Goal: Information Seeking & Learning: Understand process/instructions

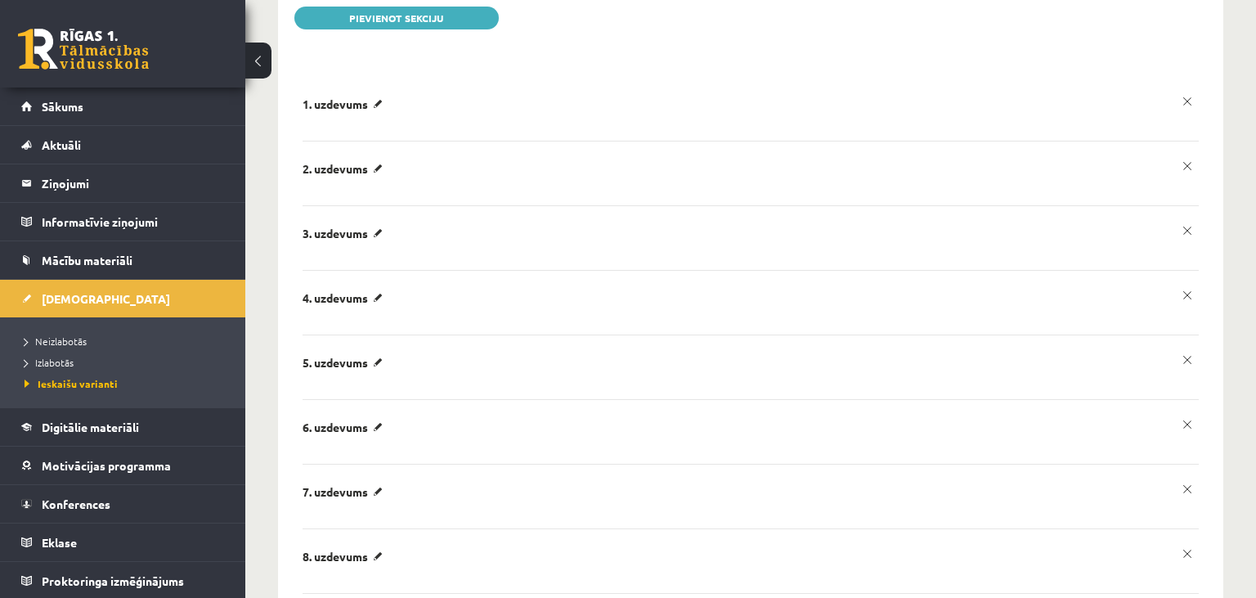
scroll to position [86, 0]
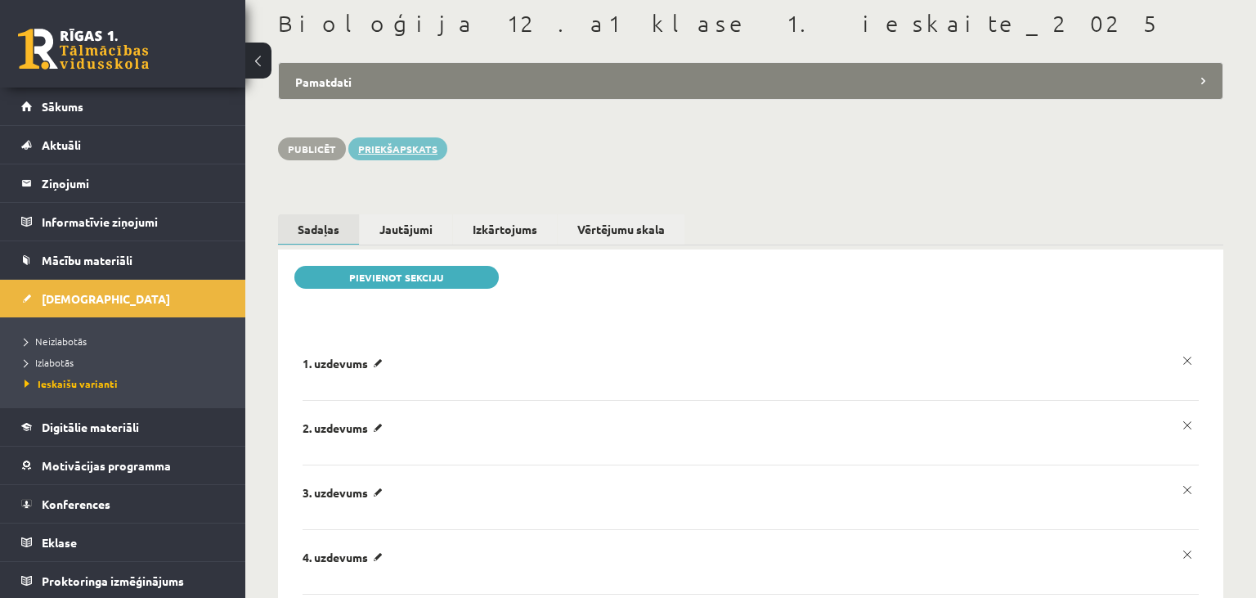
click at [420, 149] on link "Priekšapskats" at bounding box center [397, 148] width 99 height 23
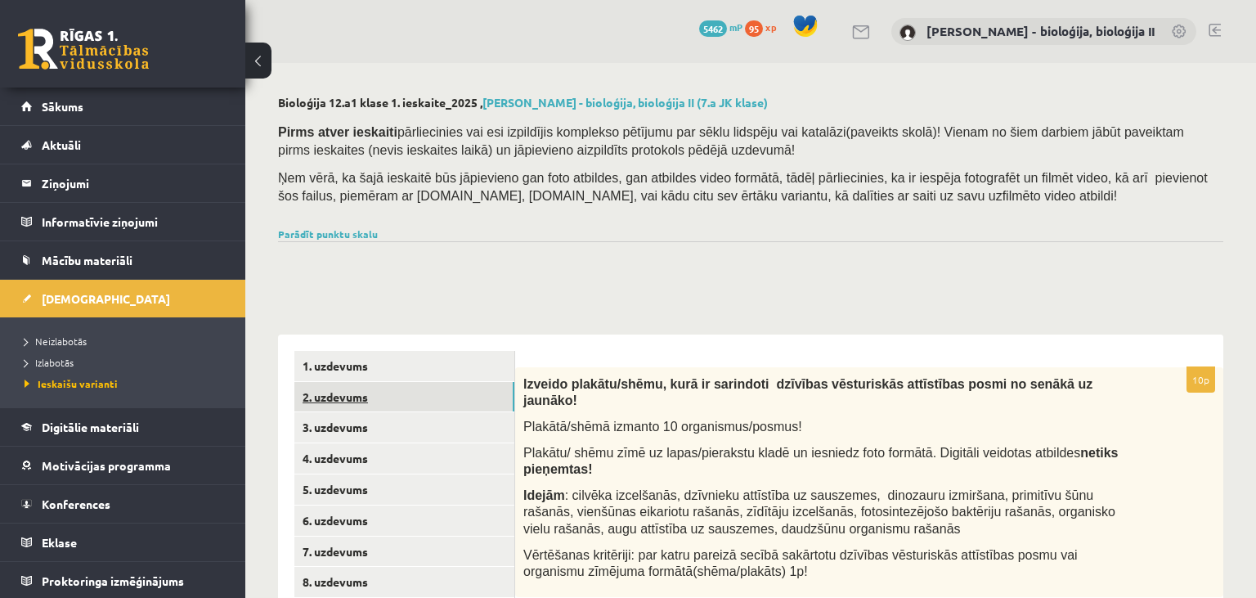
click at [404, 407] on link "2. uzdevums" at bounding box center [404, 397] width 220 height 30
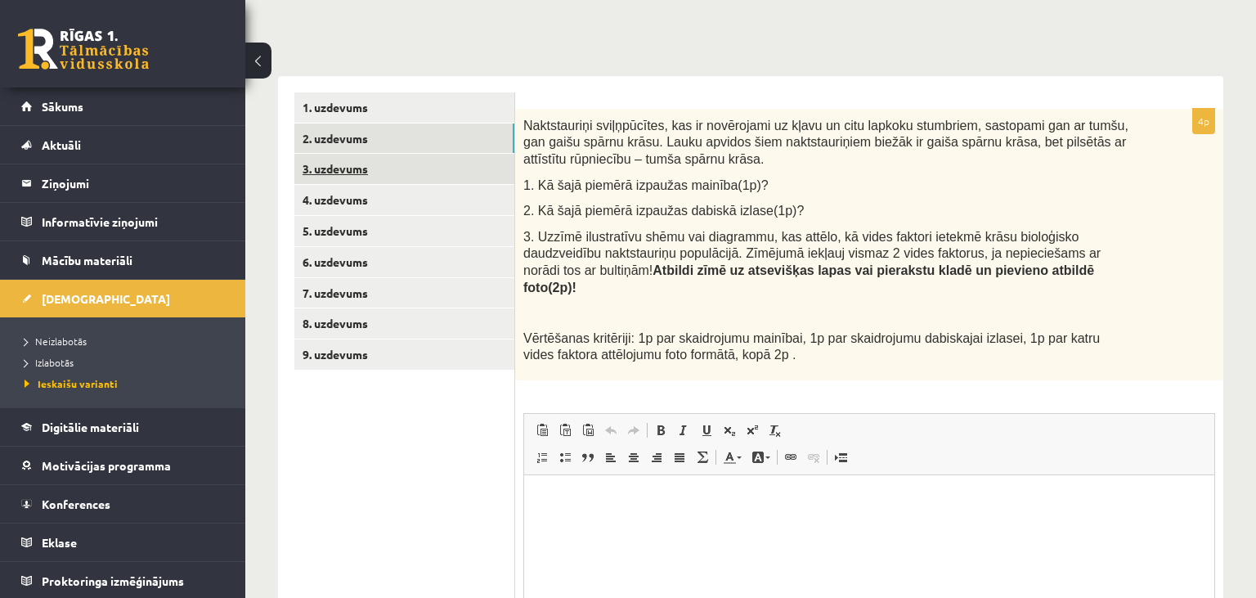
click at [394, 171] on link "3. uzdevums" at bounding box center [404, 169] width 220 height 30
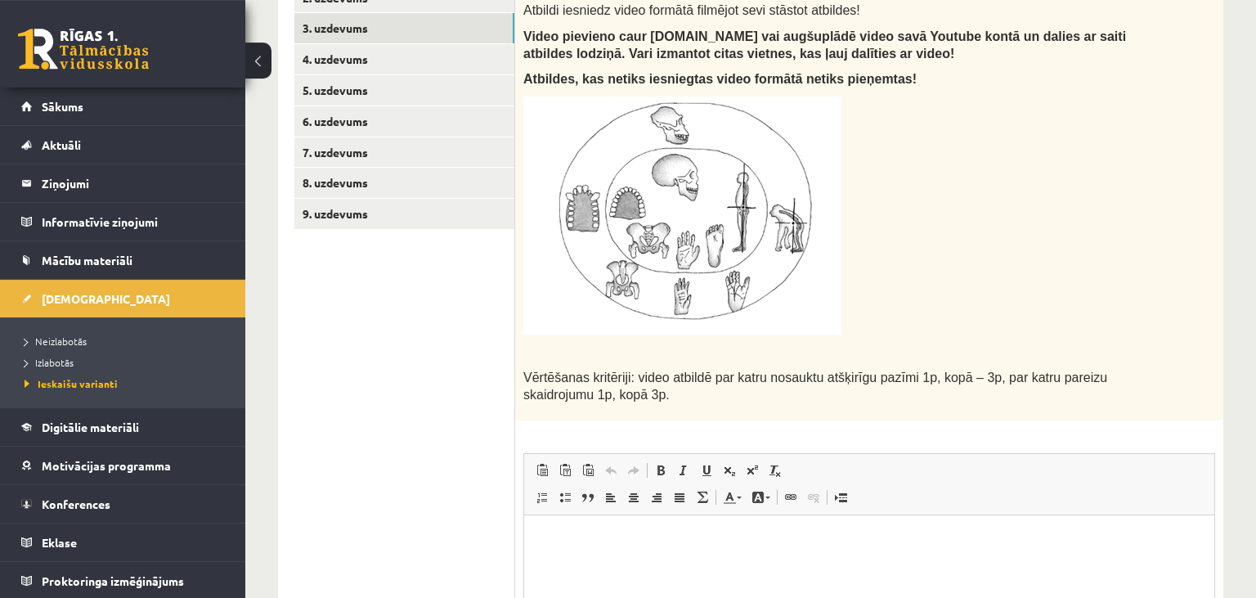
scroll to position [432, 0]
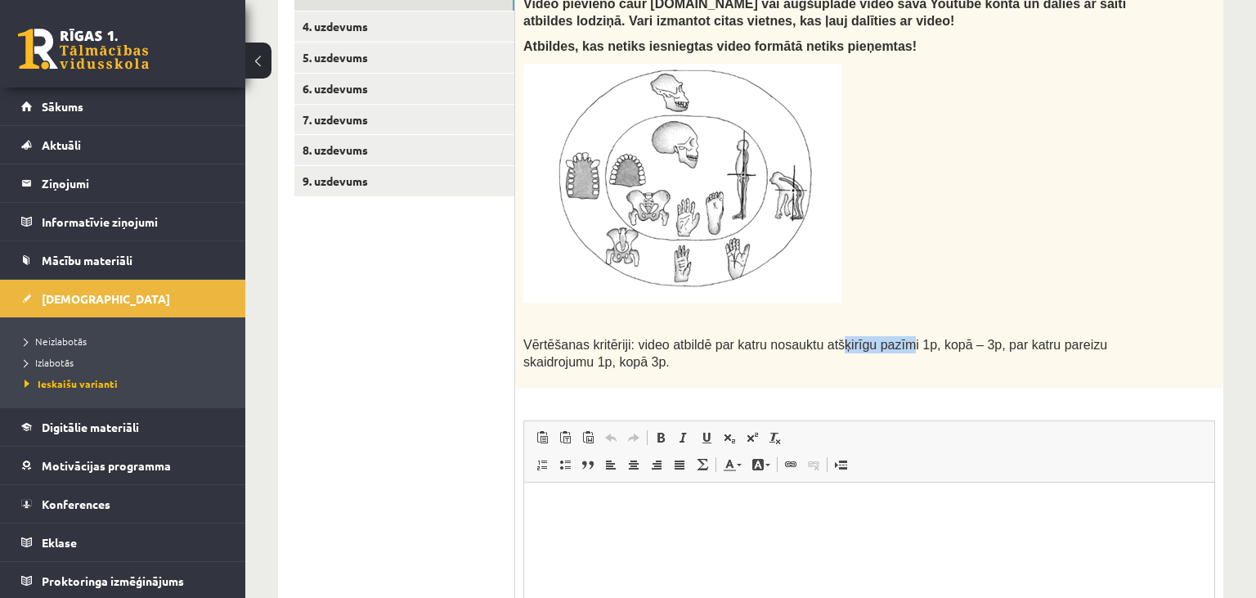
drag, startPoint x: 820, startPoint y: 350, endPoint x: 885, endPoint y: 333, distance: 66.9
click at [885, 333] on div "Salīdzini cilvēka un šimpanzes uzbūvi un nosaki 3 būtiskas atšķirības un izskai…" at bounding box center [869, 161] width 708 height 452
click at [920, 272] on p at bounding box center [828, 183] width 610 height 239
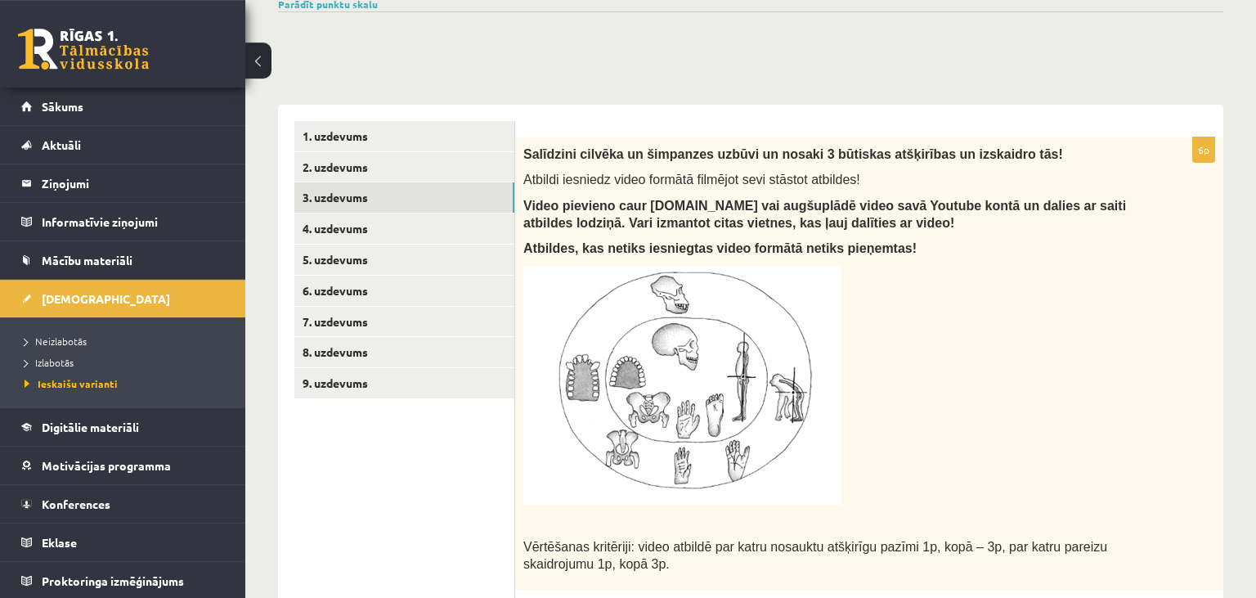
scroll to position [173, 0]
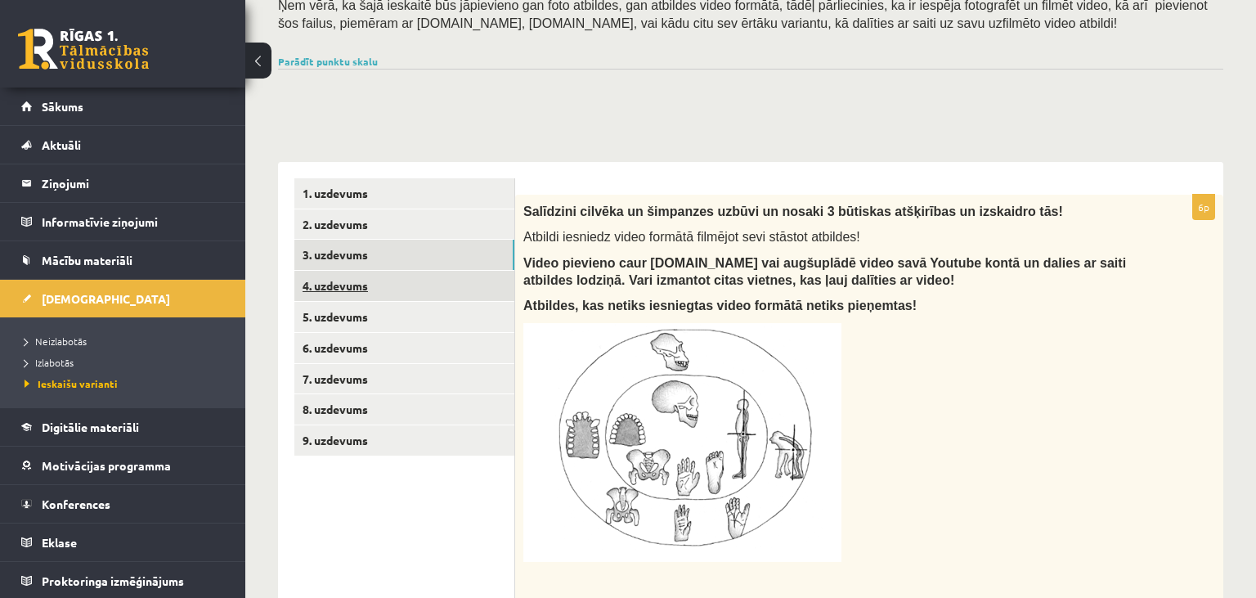
click at [410, 297] on link "4. uzdevums" at bounding box center [404, 286] width 220 height 30
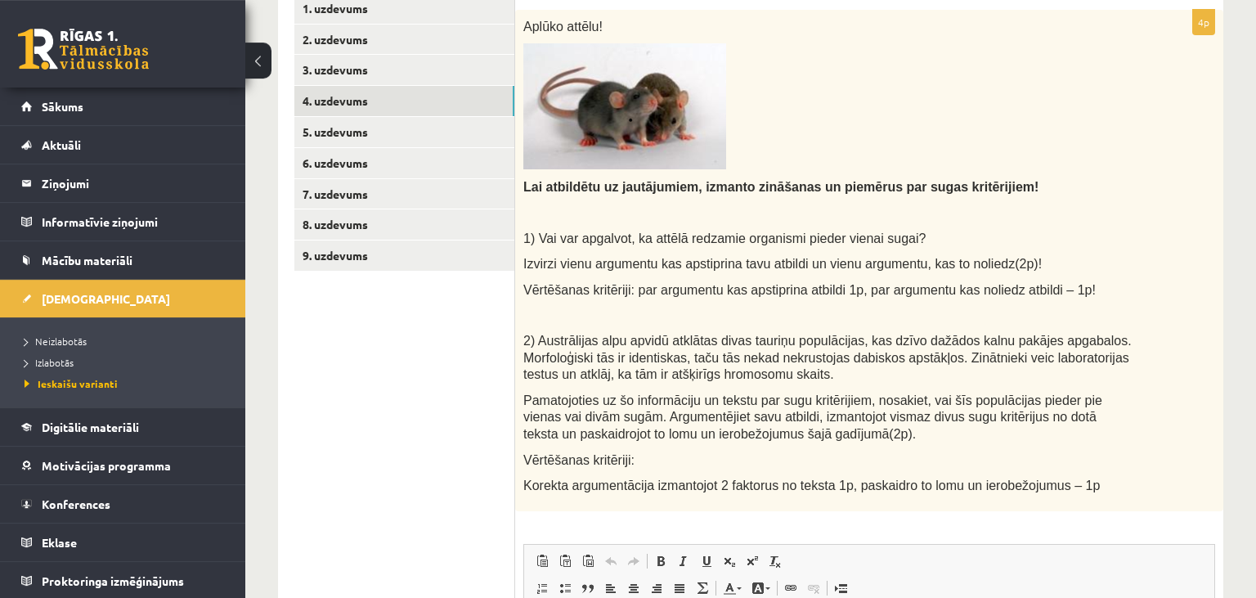
scroll to position [343, 0]
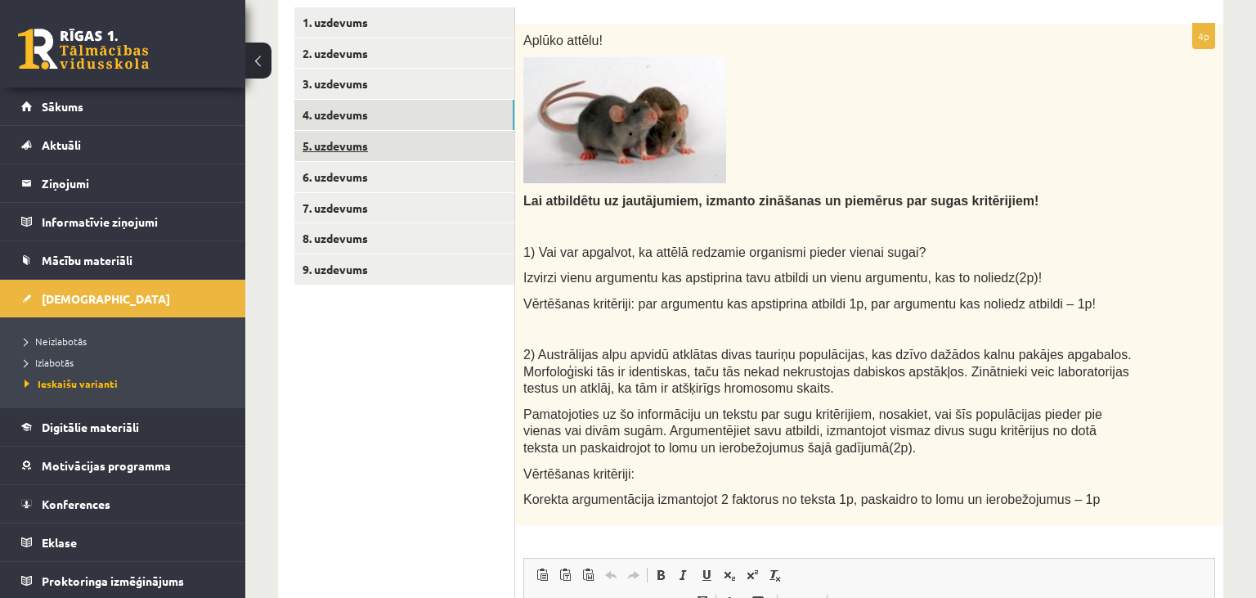
click at [379, 151] on link "5. uzdevums" at bounding box center [404, 146] width 220 height 30
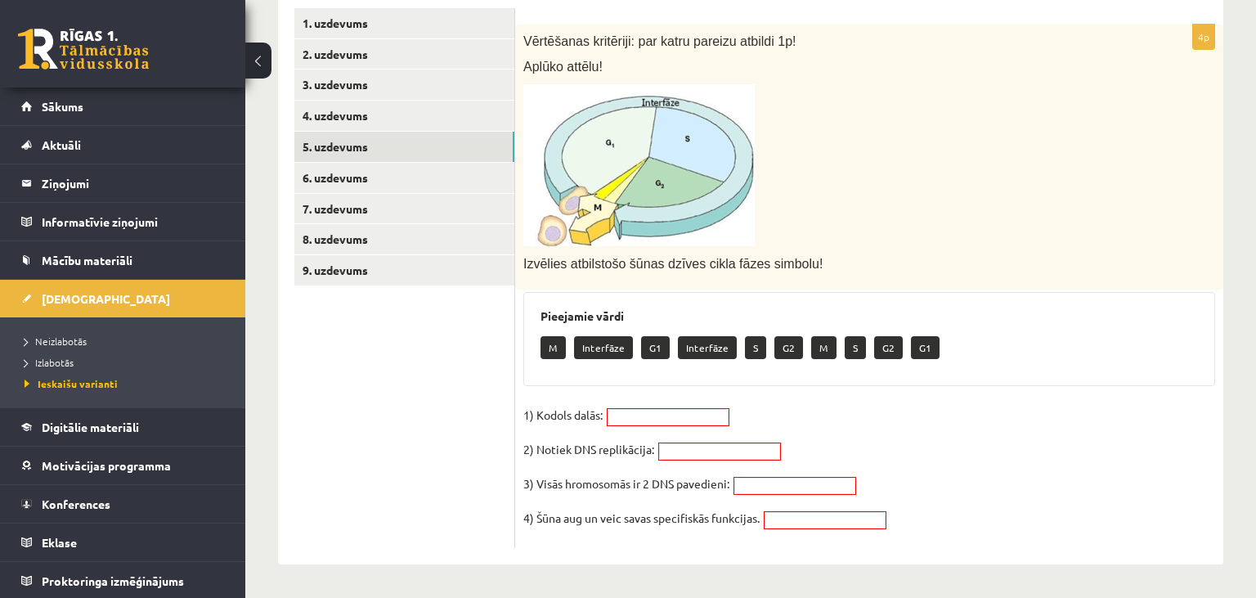
scroll to position [341, 0]
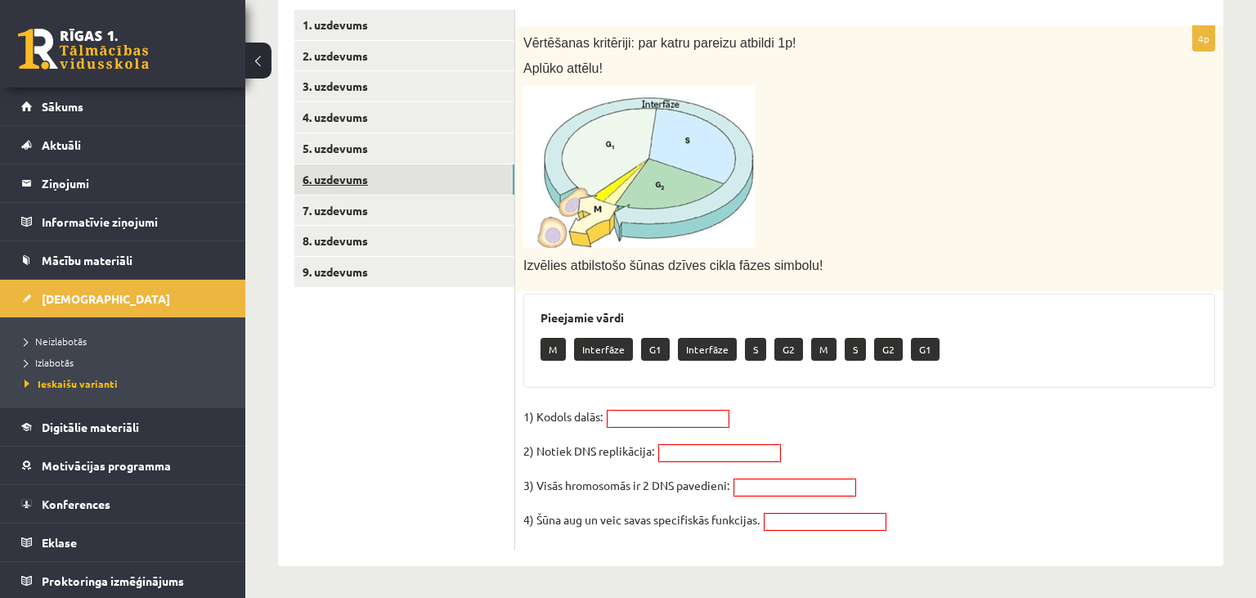
click at [360, 183] on link "6. uzdevums" at bounding box center [404, 179] width 220 height 30
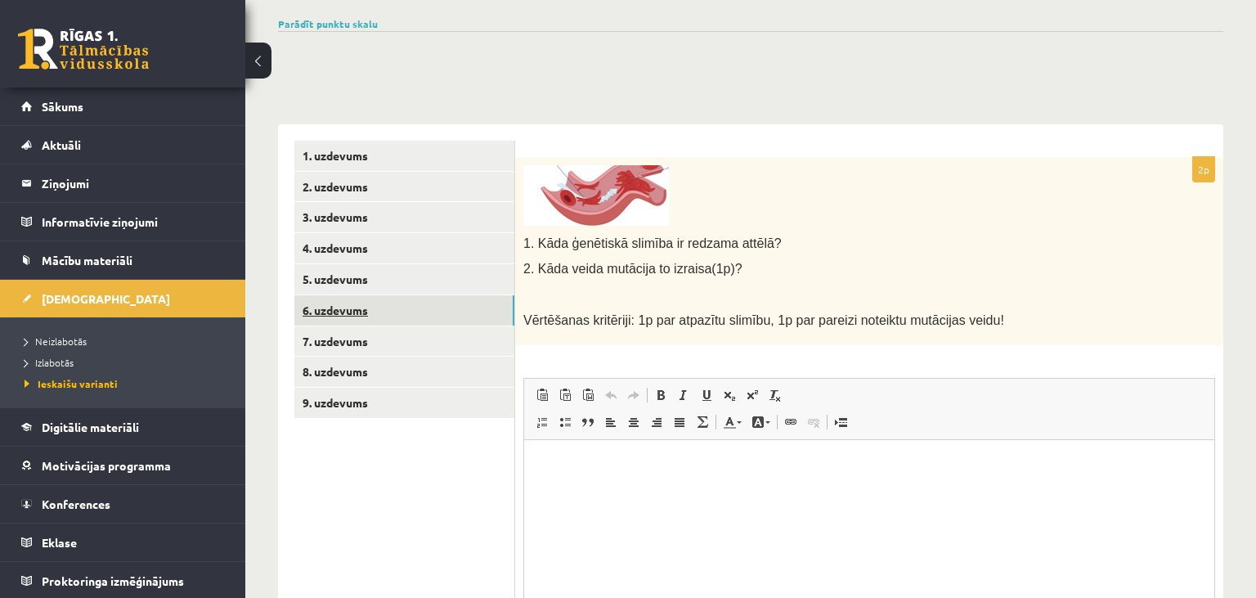
scroll to position [297, 0]
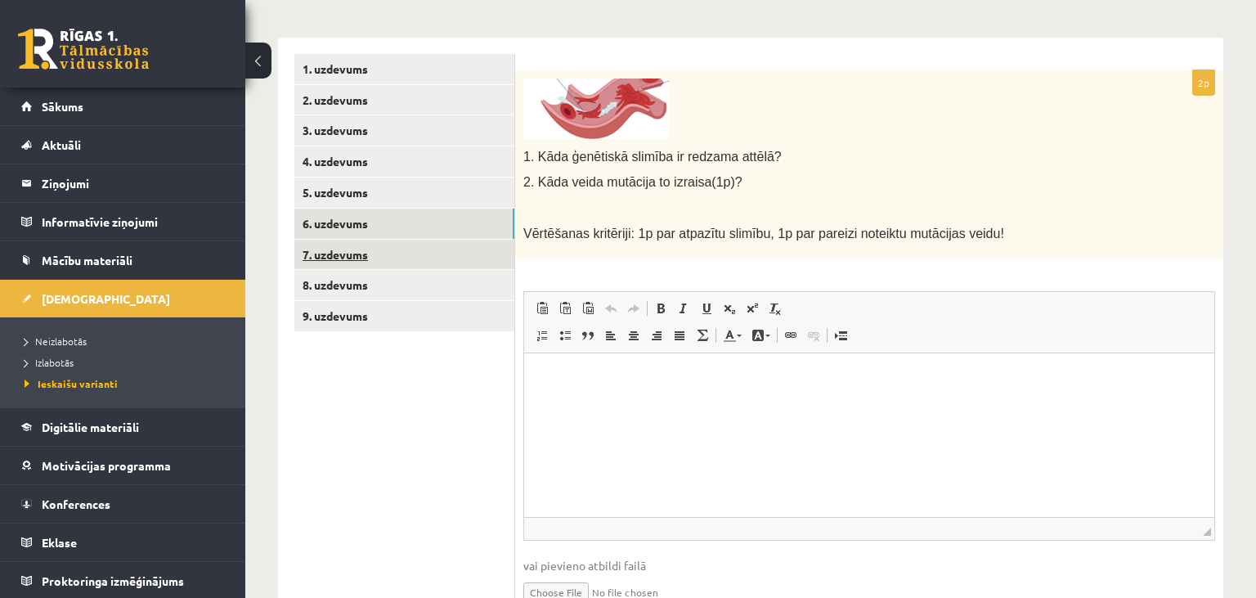
click at [375, 256] on link "7. uzdevums" at bounding box center [404, 255] width 220 height 30
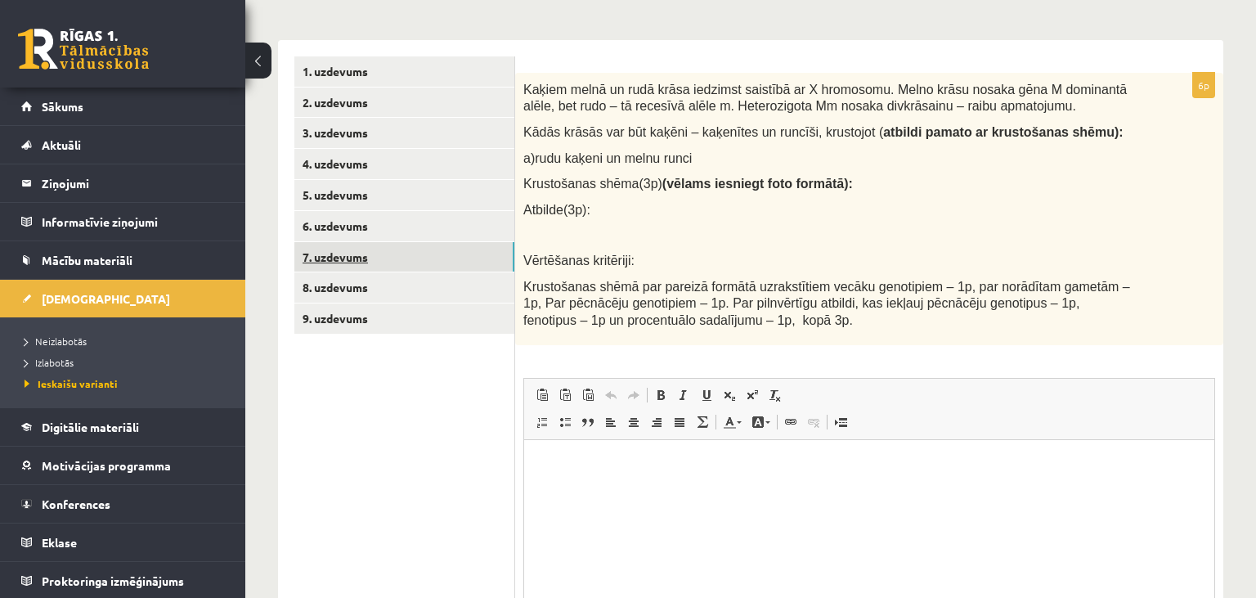
scroll to position [0, 0]
click at [380, 293] on link "8. uzdevums" at bounding box center [404, 287] width 220 height 30
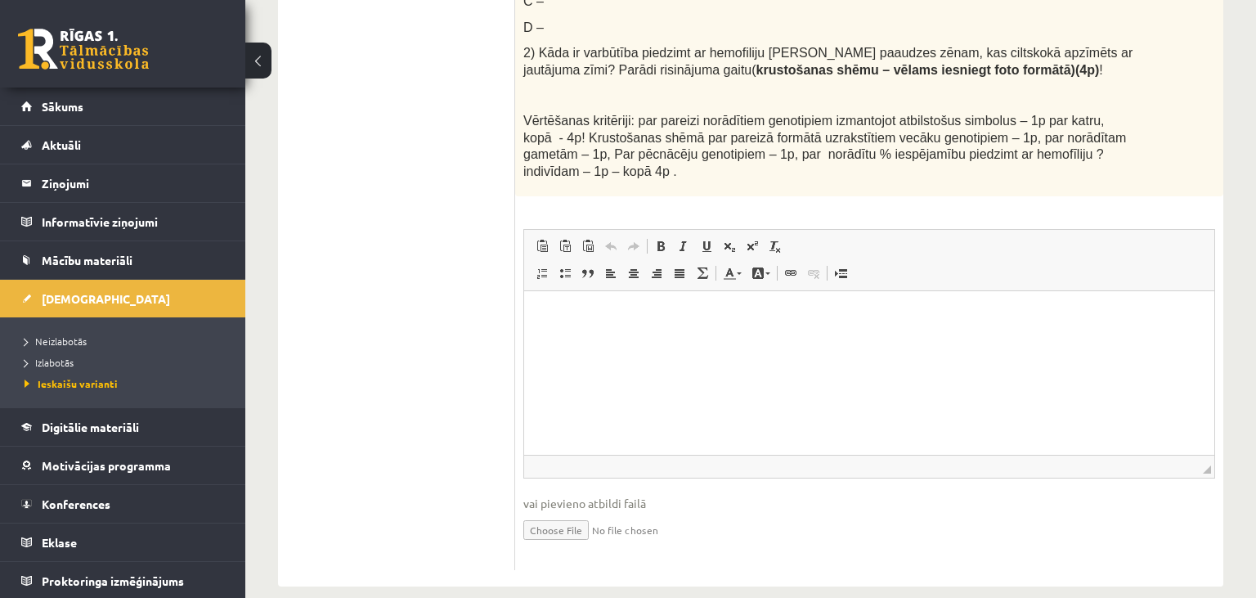
scroll to position [287, 0]
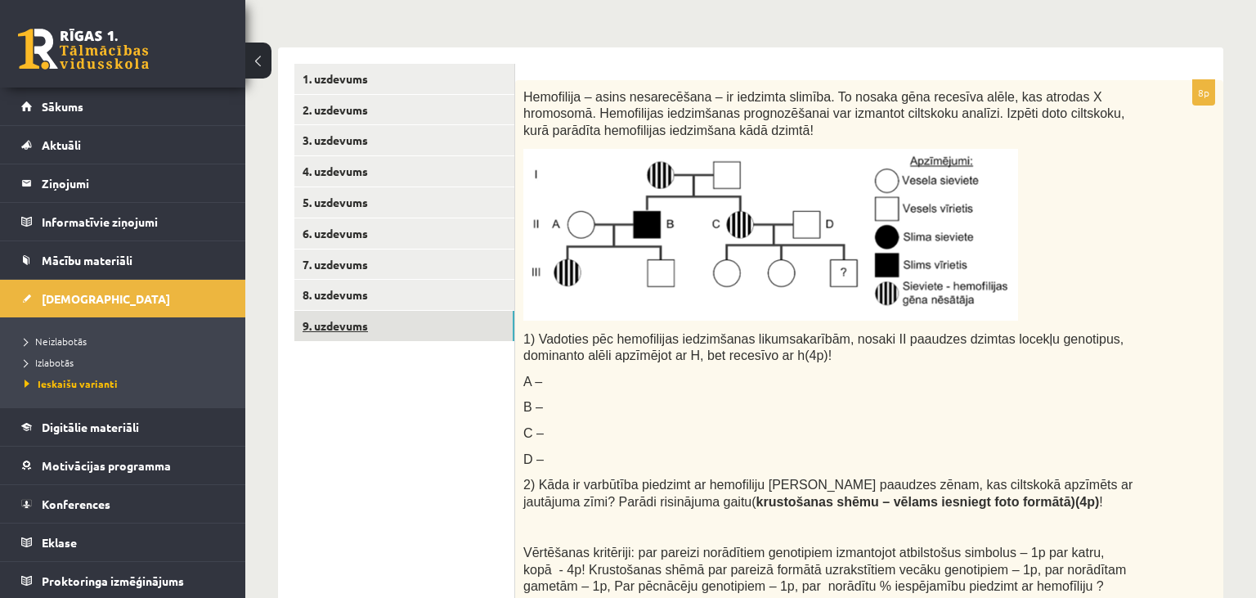
click at [371, 321] on link "9. uzdevums" at bounding box center [404, 326] width 220 height 30
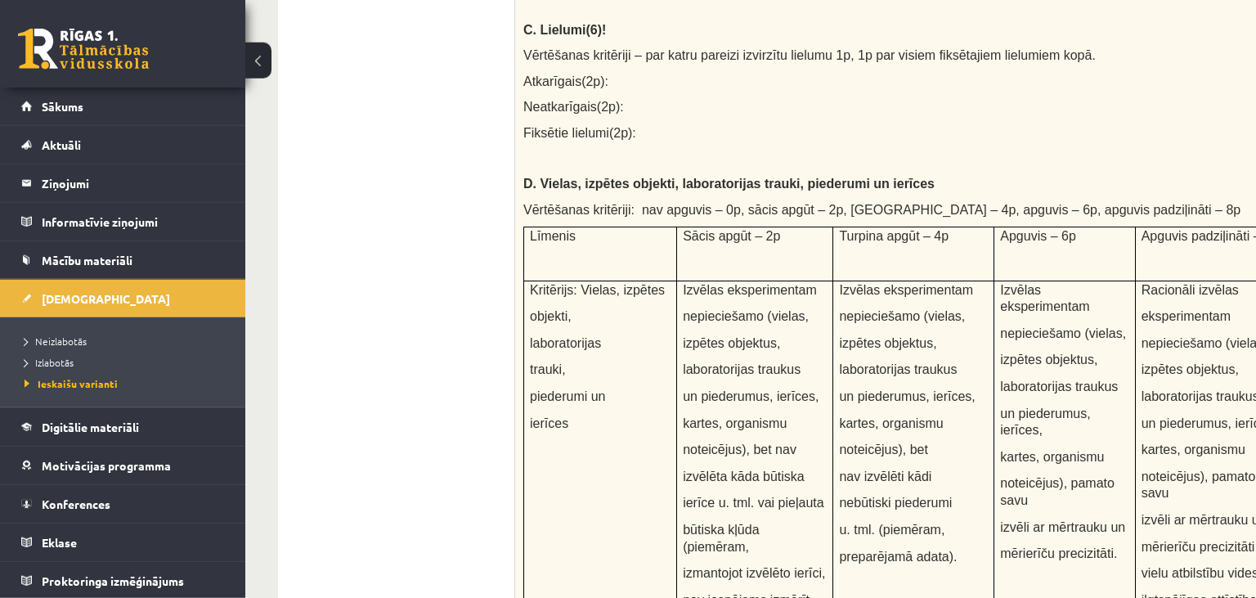
scroll to position [1842, 0]
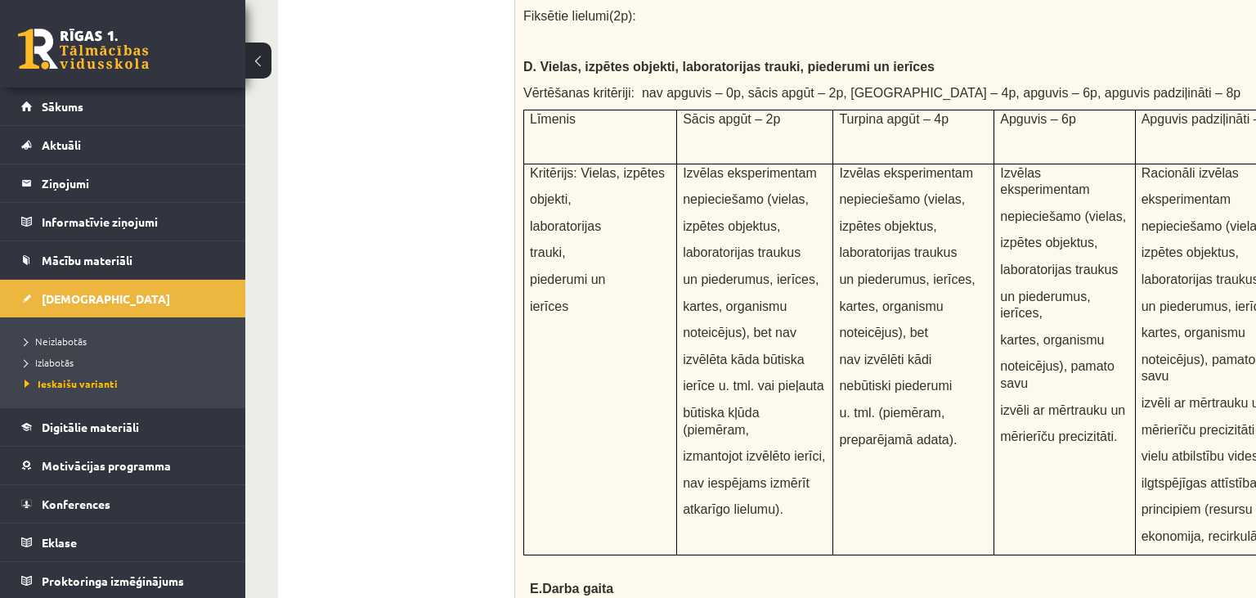
drag, startPoint x: 849, startPoint y: 587, endPoint x: 1034, endPoint y: 594, distance: 184.9
click at [1057, 555] on p at bounding box center [911, 563] width 762 height 16
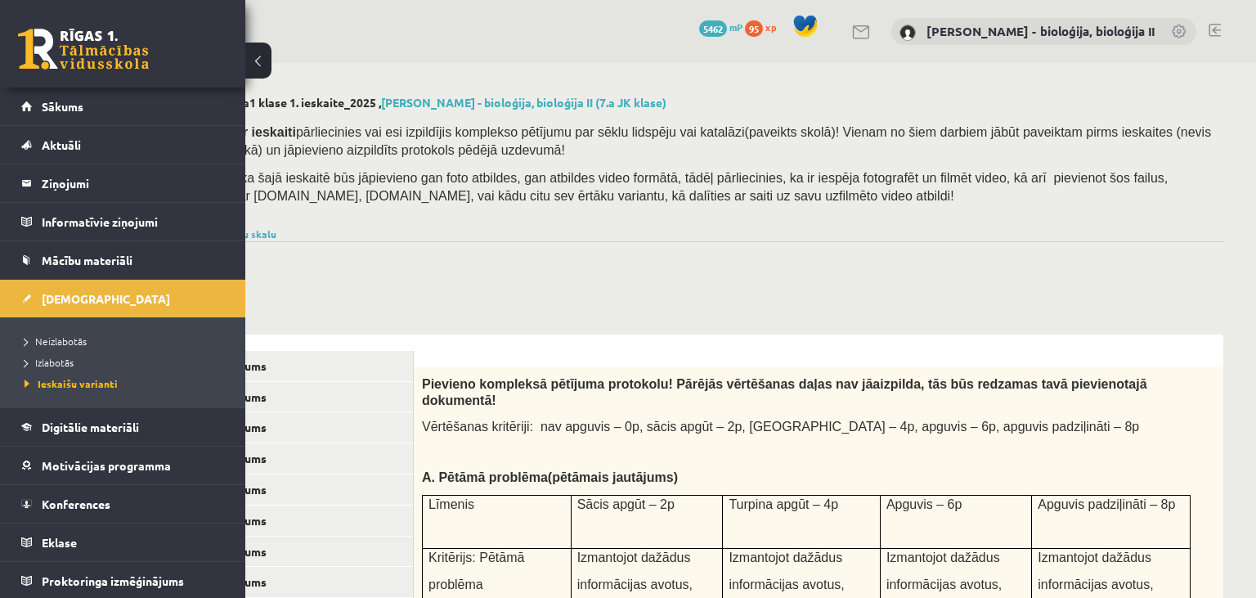
scroll to position [518, 101]
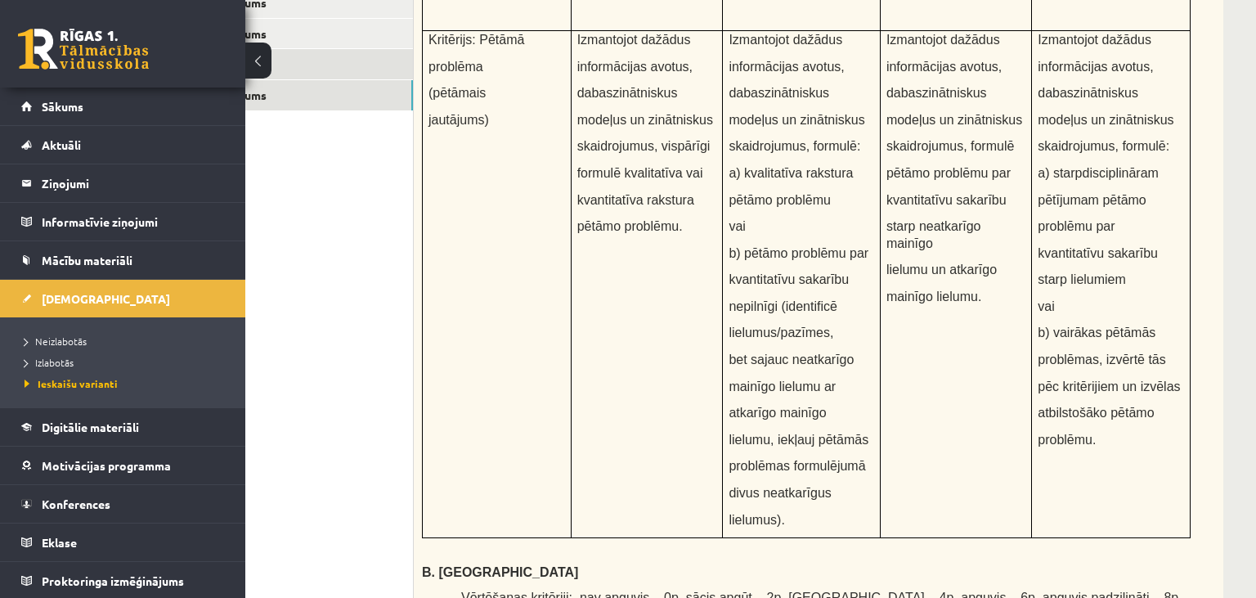
click at [370, 56] on link "8. uzdevums" at bounding box center [303, 64] width 220 height 30
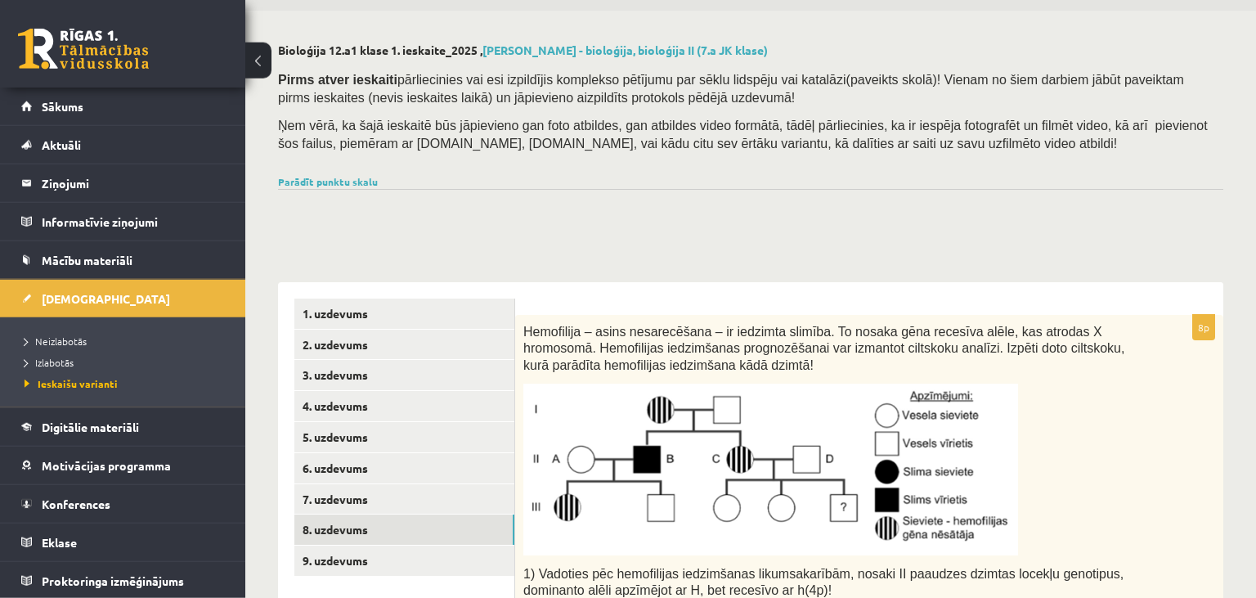
scroll to position [258, 0]
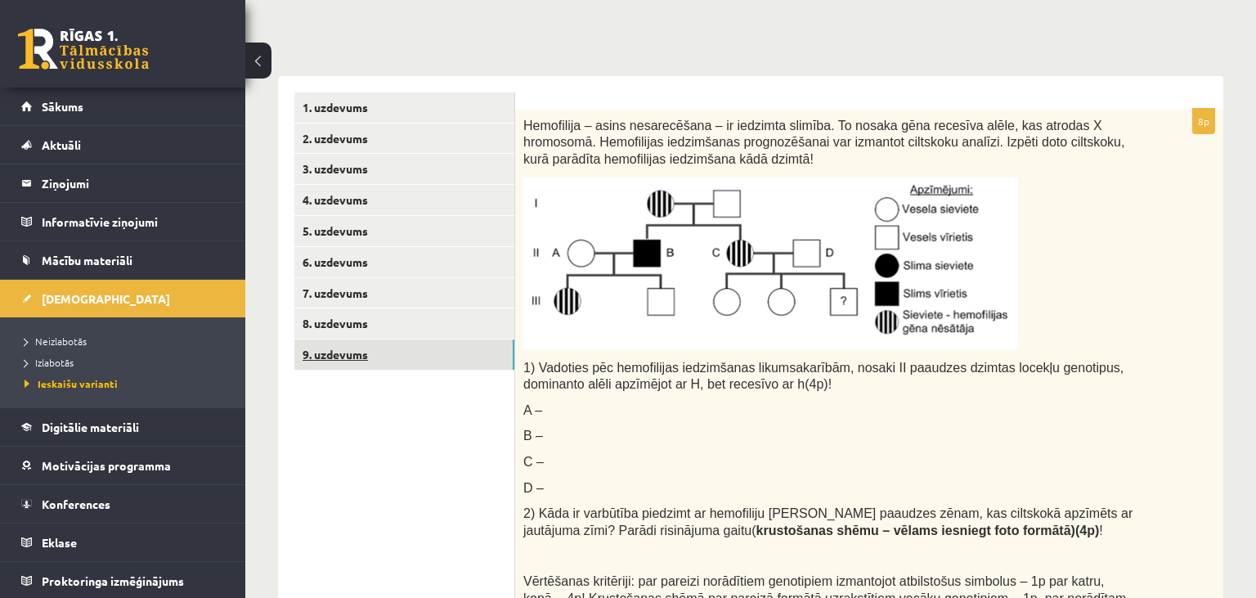
click at [379, 352] on link "9. uzdevums" at bounding box center [404, 354] width 220 height 30
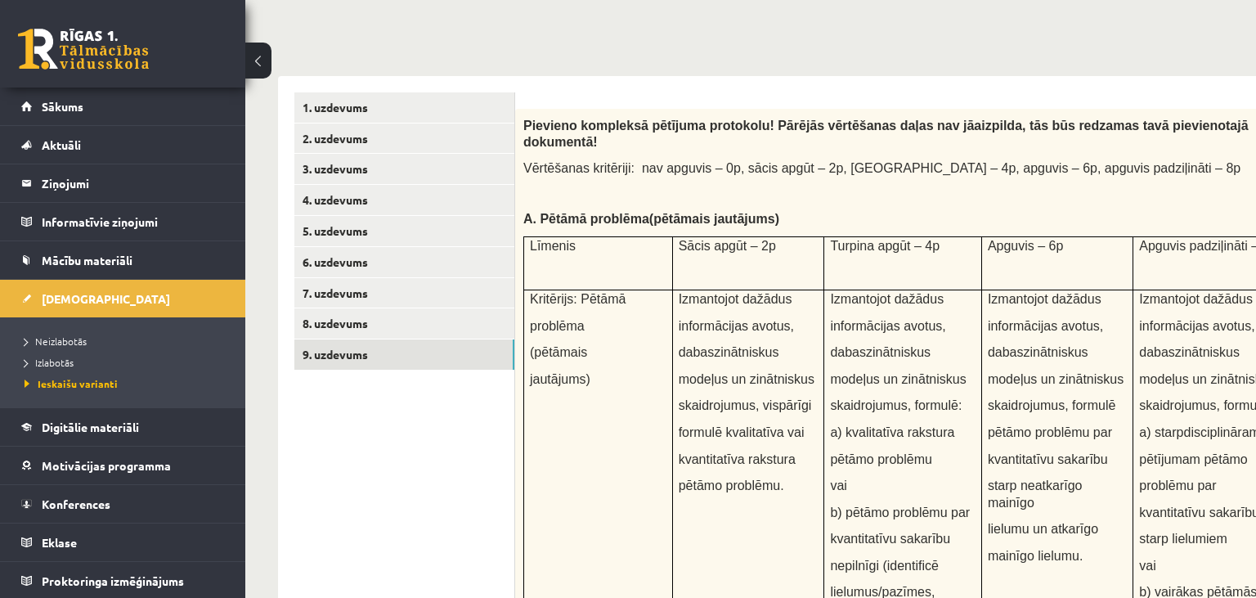
scroll to position [258, 101]
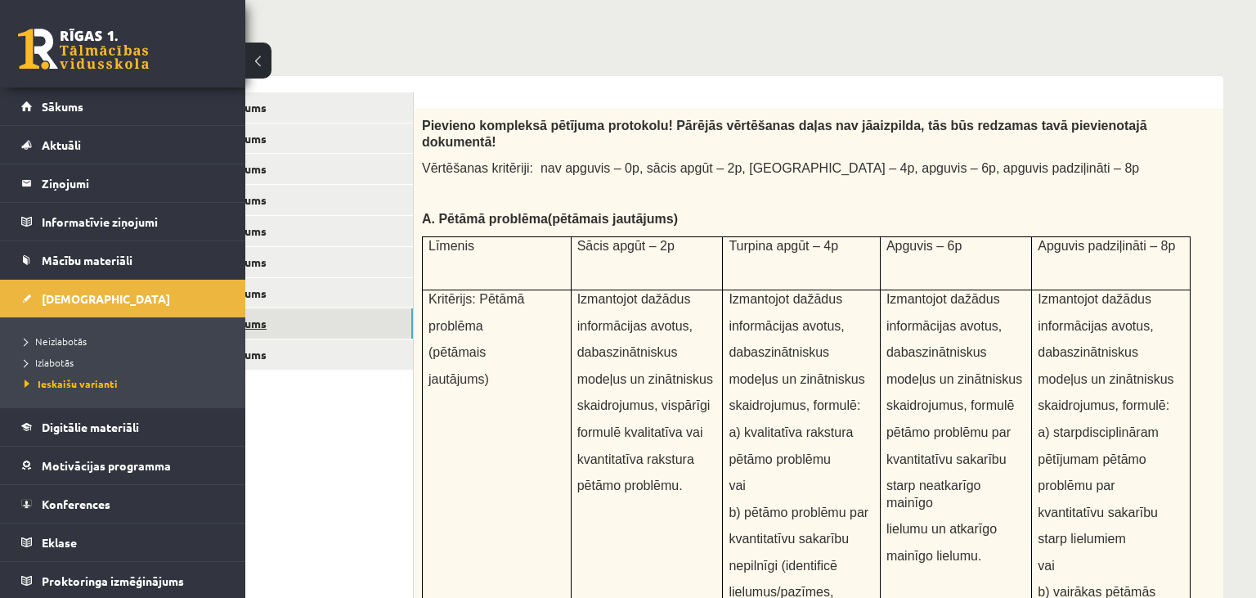
click at [295, 329] on link "8. uzdevums" at bounding box center [303, 323] width 220 height 30
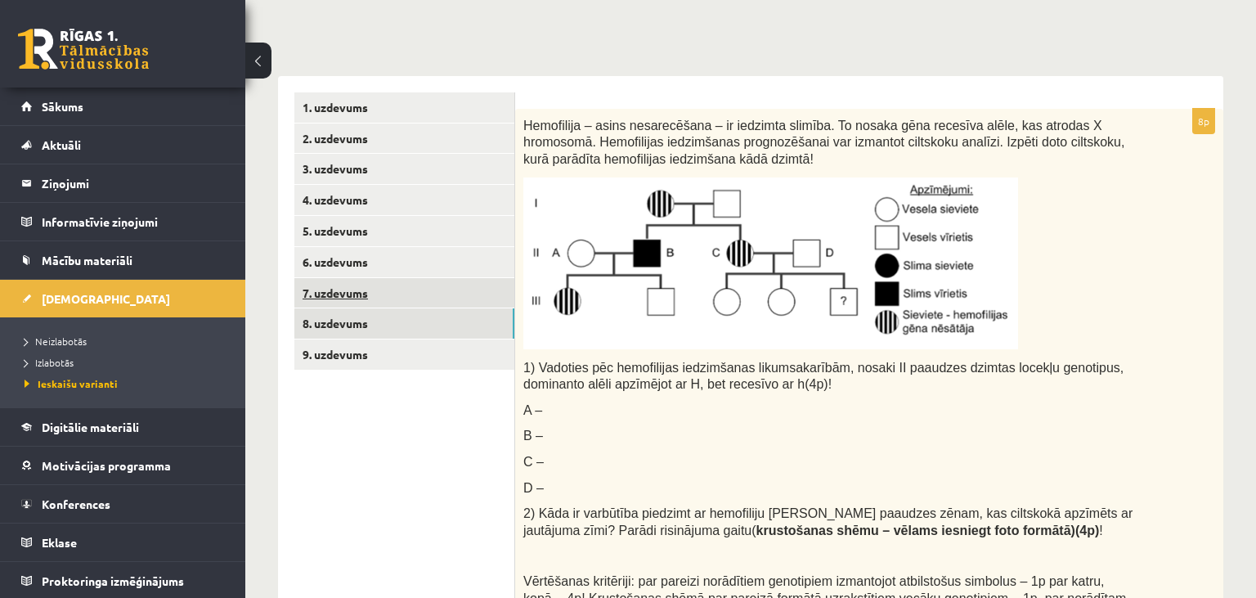
scroll to position [0, 0]
click at [325, 291] on link "7. uzdevums" at bounding box center [404, 293] width 220 height 30
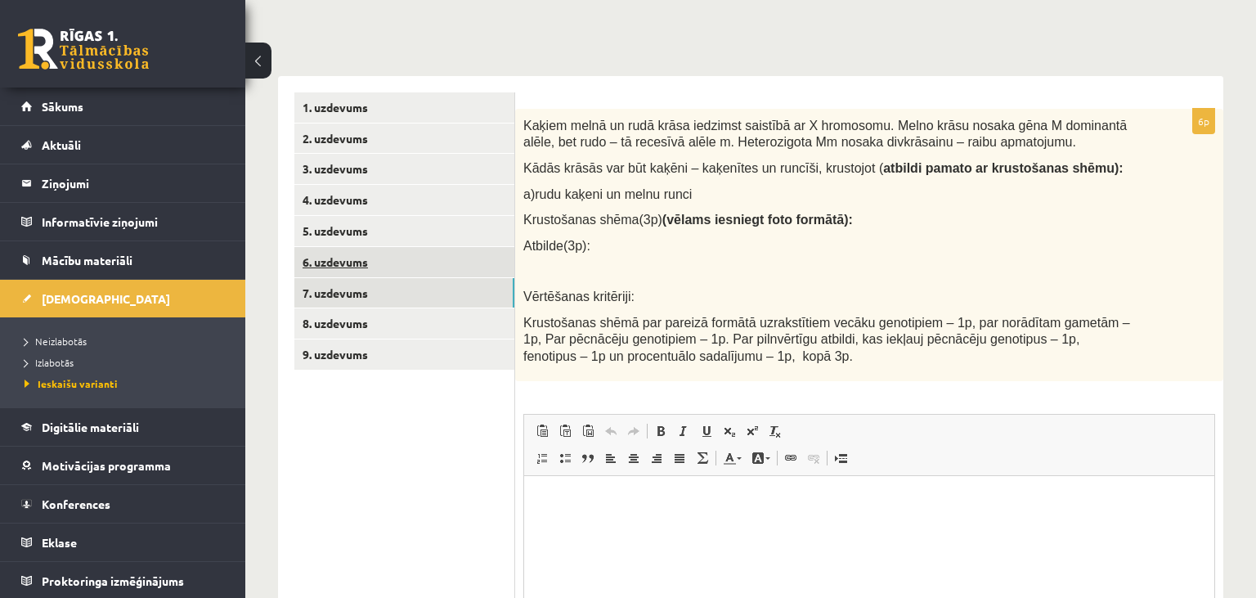
click at [340, 263] on link "6. uzdevums" at bounding box center [404, 262] width 220 height 30
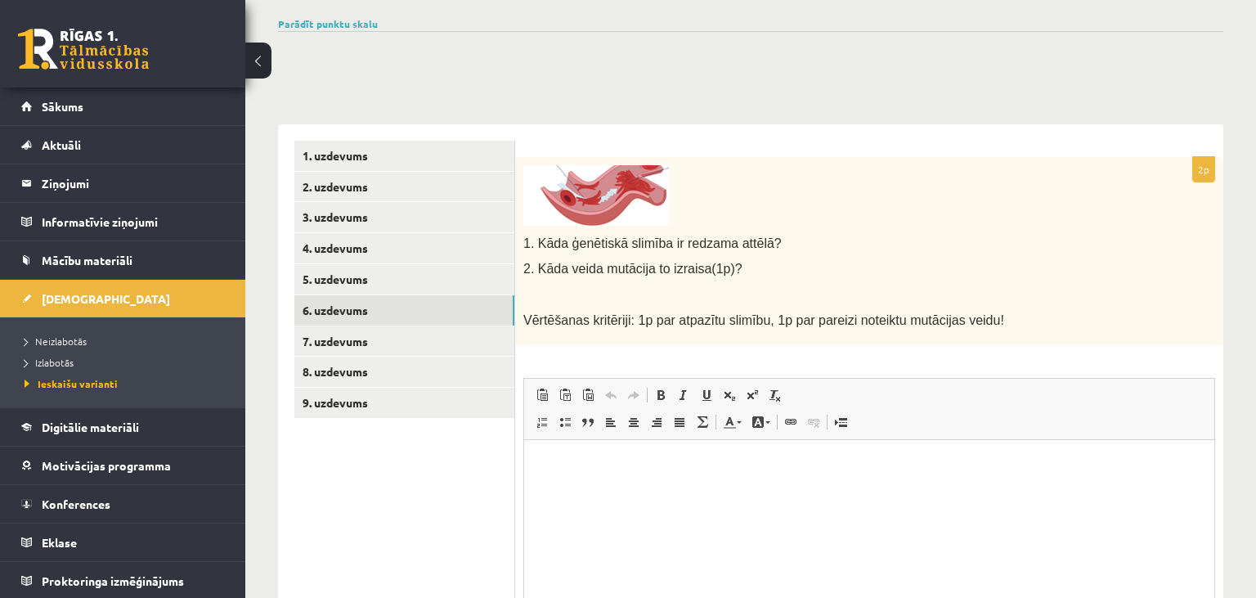
click at [354, 294] on ul "1. uzdevums 2. uzdevums 3. uzdevums 4. uzdevums 5. uzdevums 6. uzdevums 7. uzde…" at bounding box center [404, 430] width 221 height 578
click at [355, 285] on link "5. uzdevums" at bounding box center [404, 279] width 220 height 30
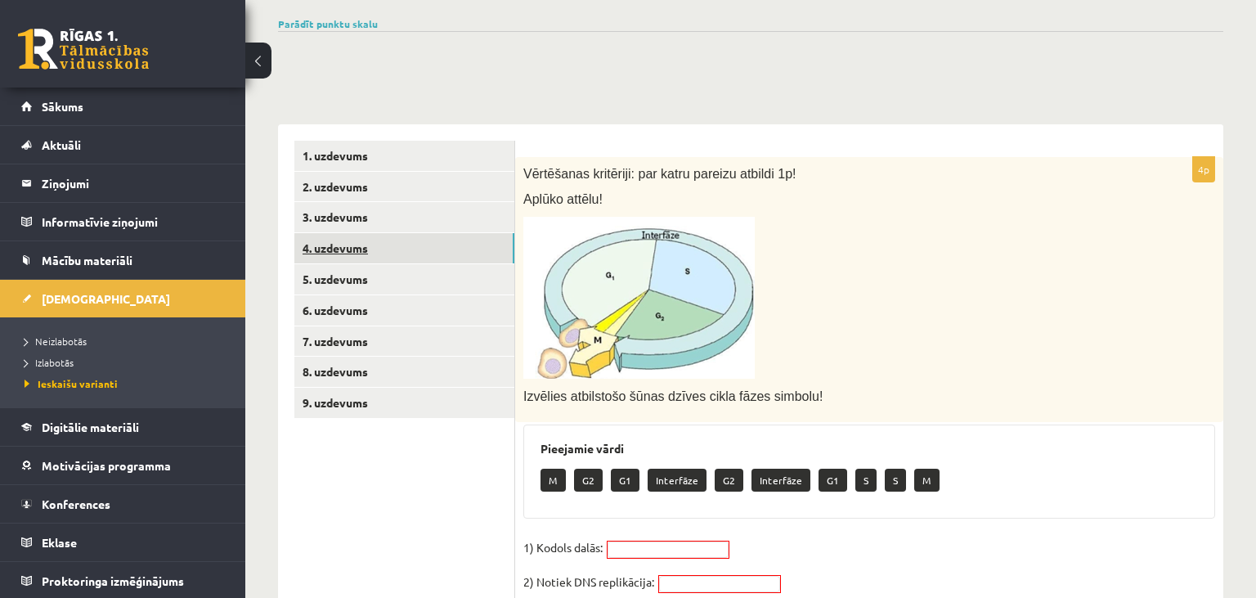
click at [370, 257] on link "4. uzdevums" at bounding box center [404, 248] width 220 height 30
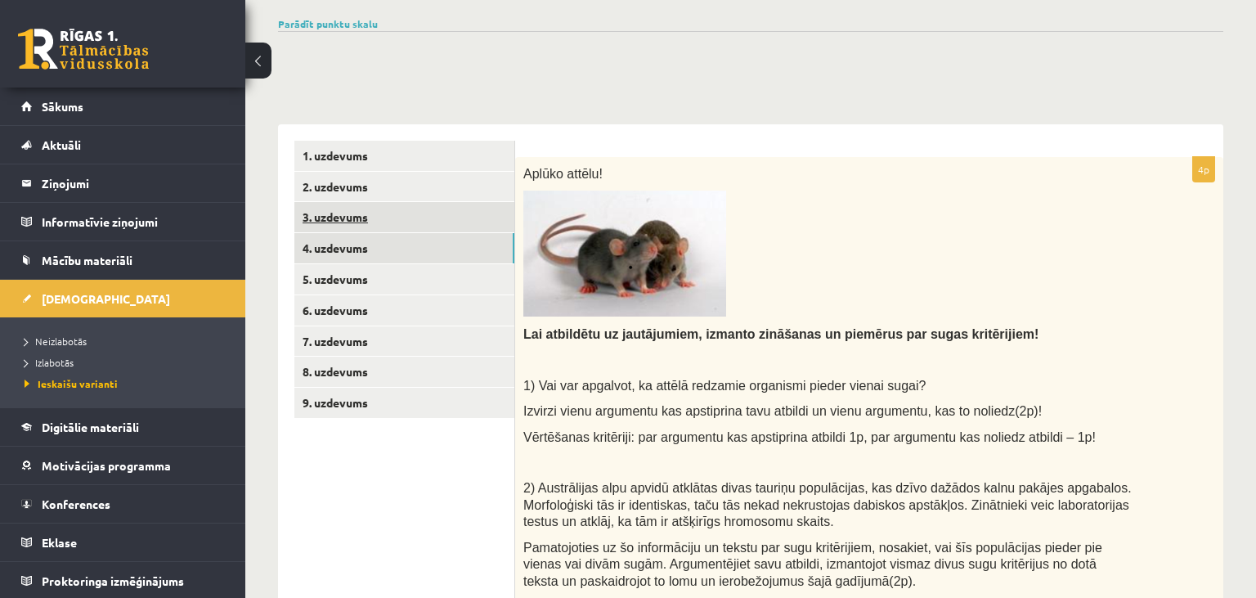
click at [384, 218] on link "3. uzdevums" at bounding box center [404, 217] width 220 height 30
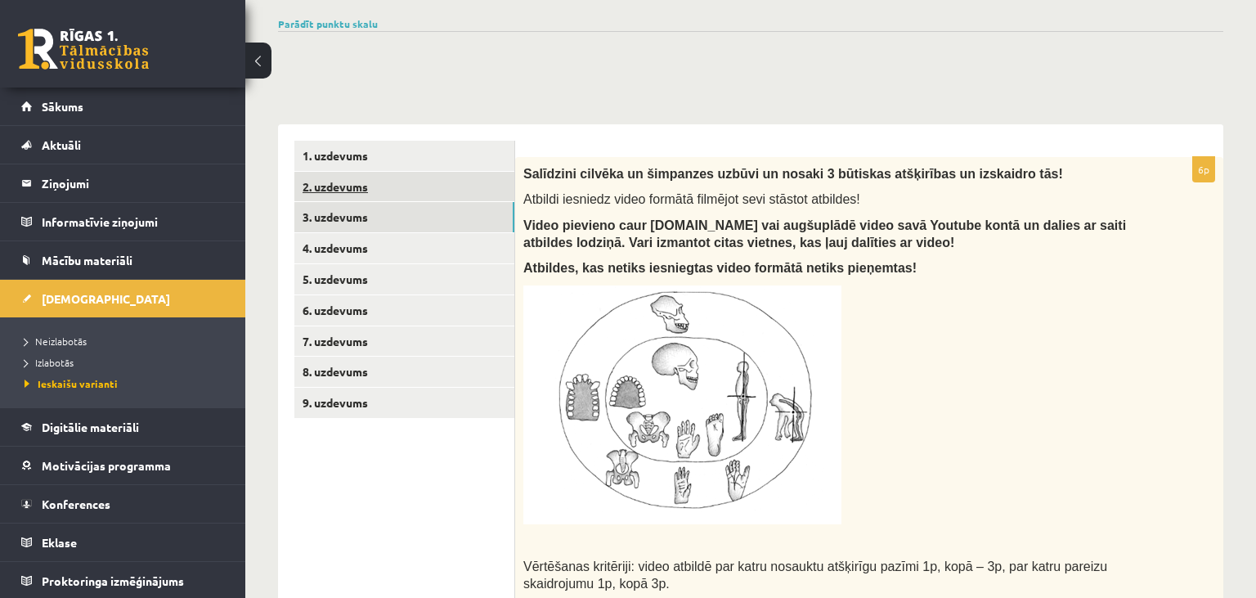
click at [391, 188] on link "2. uzdevums" at bounding box center [404, 187] width 220 height 30
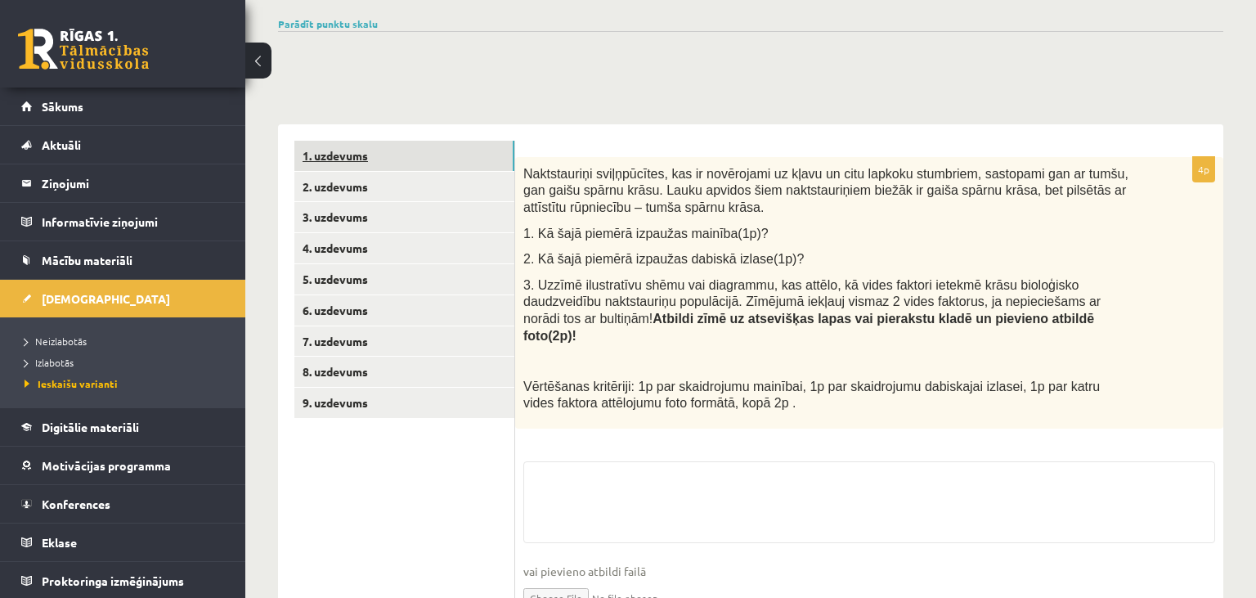
click at [400, 155] on link "1. uzdevums" at bounding box center [404, 156] width 220 height 30
